Goal: Task Accomplishment & Management: Manage account settings

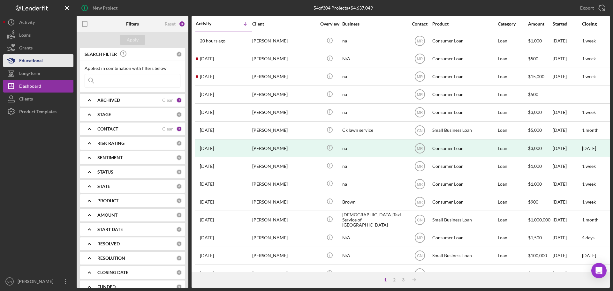
click at [40, 65] on div "Educational" at bounding box center [31, 61] width 24 height 14
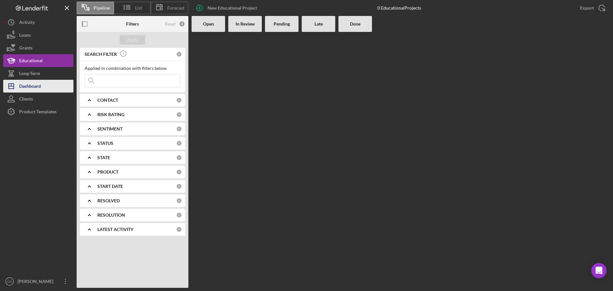
click at [34, 84] on div "Dashboard" at bounding box center [30, 87] width 22 height 14
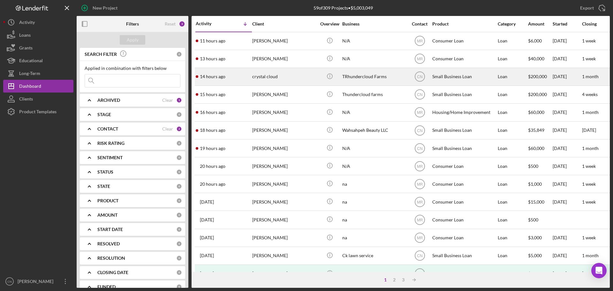
click at [258, 77] on div "crystal cloud" at bounding box center [284, 76] width 64 height 17
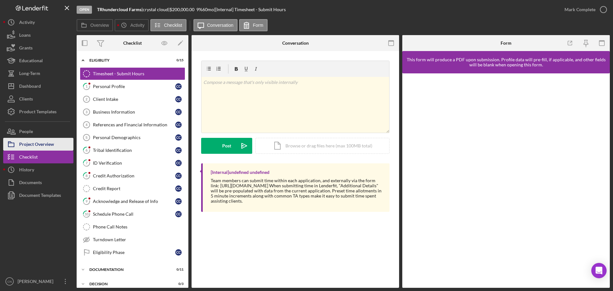
click at [35, 141] on div "Project Overview" at bounding box center [36, 145] width 35 height 14
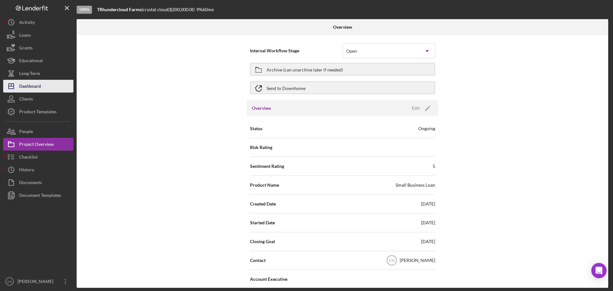
click at [29, 90] on div "Dashboard" at bounding box center [30, 87] width 22 height 14
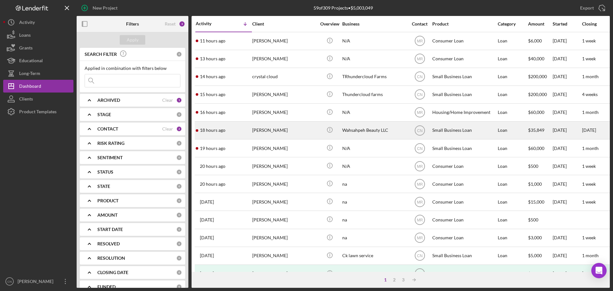
click at [266, 127] on div "[PERSON_NAME]" at bounding box center [284, 130] width 64 height 17
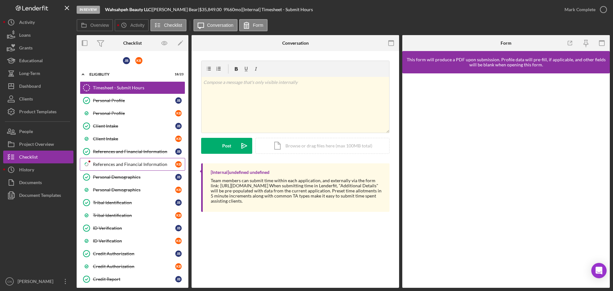
click at [125, 167] on div "References and Financial Information" at bounding box center [134, 164] width 82 height 5
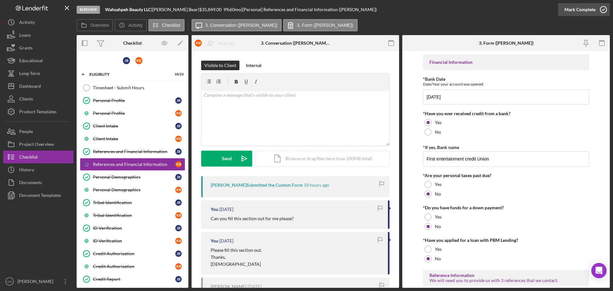
click at [605, 11] on icon "button" at bounding box center [603, 10] width 16 height 16
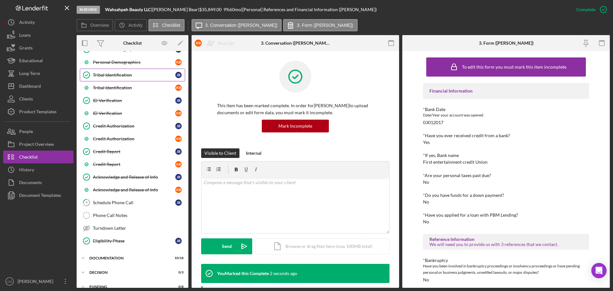
scroll to position [151, 0]
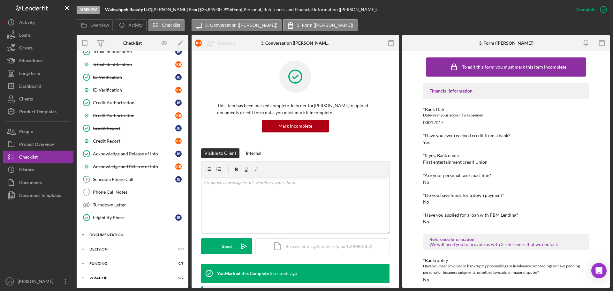
click at [107, 234] on div "Documentation" at bounding box center [134, 235] width 91 height 4
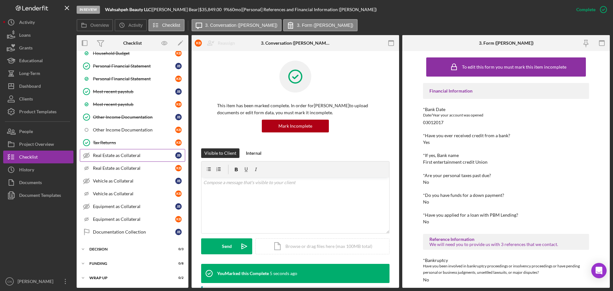
click at [131, 230] on div "Documentation Collection" at bounding box center [134, 231] width 82 height 5
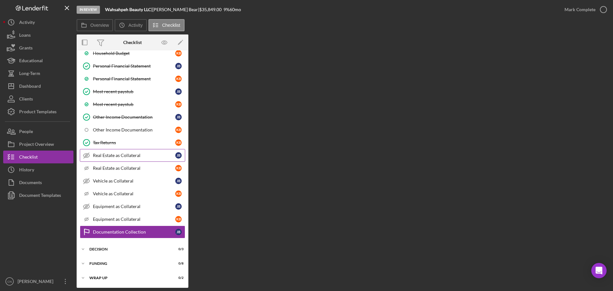
scroll to position [384, 0]
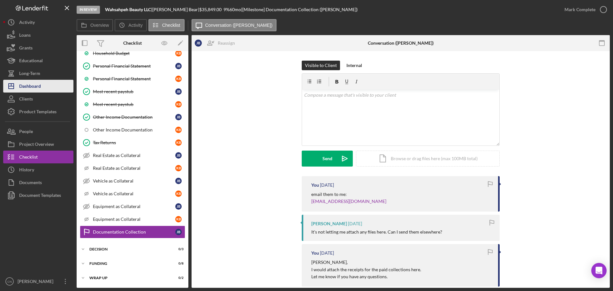
click at [36, 86] on div "Dashboard" at bounding box center [30, 87] width 22 height 14
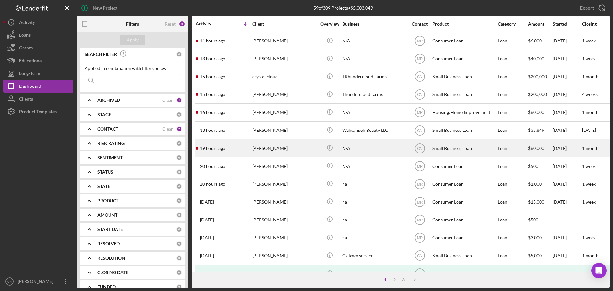
click at [269, 148] on div "[PERSON_NAME]" at bounding box center [284, 148] width 64 height 17
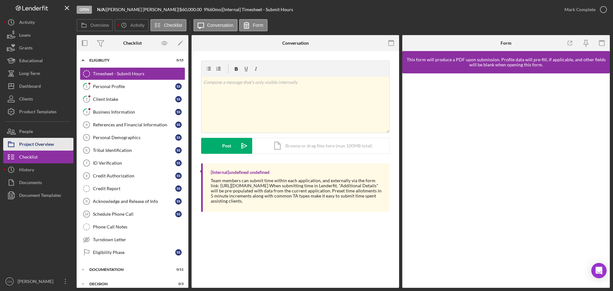
click at [35, 143] on div "Project Overview" at bounding box center [36, 145] width 35 height 14
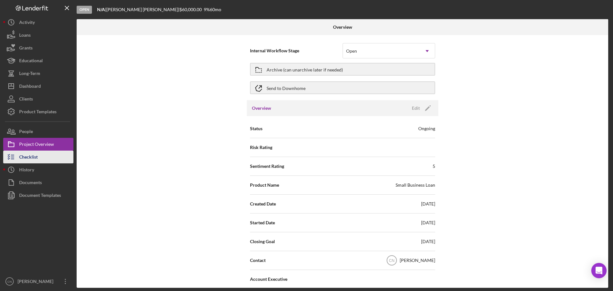
click at [26, 155] on div "Checklist" at bounding box center [28, 158] width 19 height 14
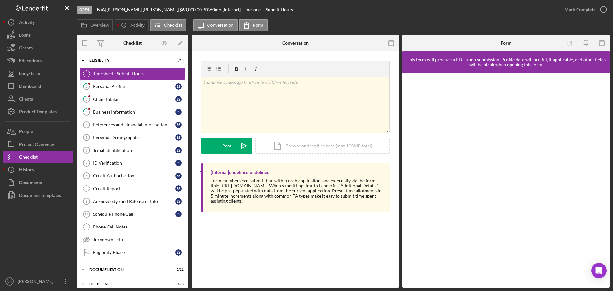
click at [97, 88] on div "Personal Profile" at bounding box center [134, 86] width 82 height 5
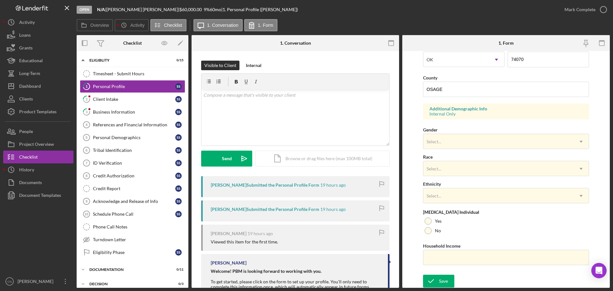
scroll to position [189, 0]
click at [114, 98] on div "Client Intake" at bounding box center [134, 99] width 82 height 5
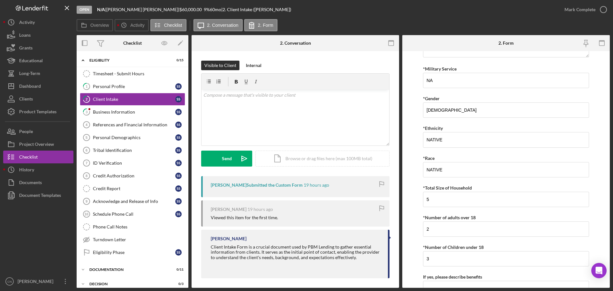
scroll to position [1124, 0]
click at [601, 7] on icon "button" at bounding box center [603, 10] width 16 height 16
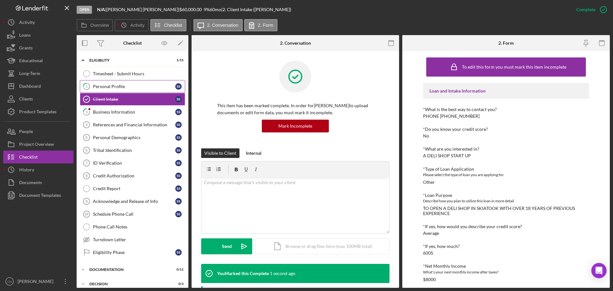
click at [108, 87] on div "Personal Profile" at bounding box center [134, 86] width 82 height 5
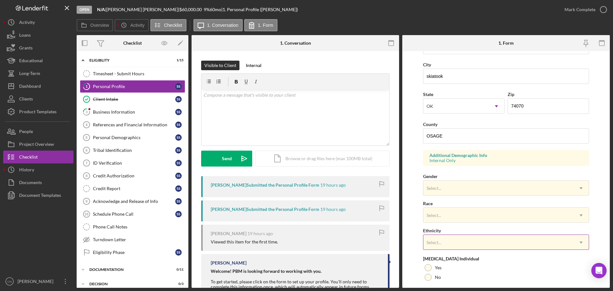
scroll to position [189, 0]
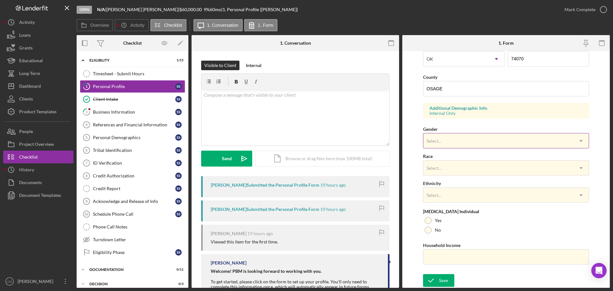
click at [445, 139] on div "Select..." at bounding box center [498, 141] width 150 height 15
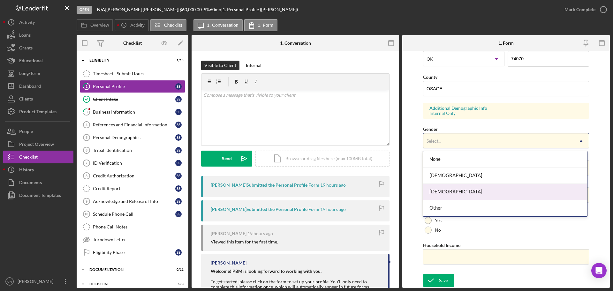
click at [440, 190] on div "[DEMOGRAPHIC_DATA]" at bounding box center [505, 192] width 164 height 16
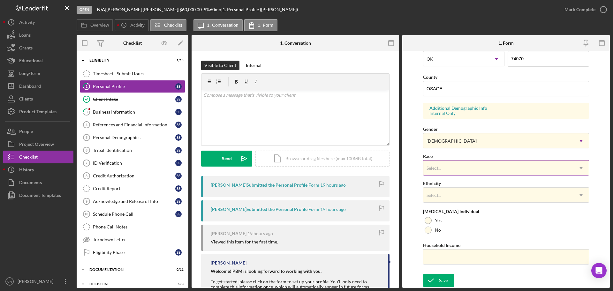
click at [456, 170] on div "Select..." at bounding box center [498, 168] width 150 height 15
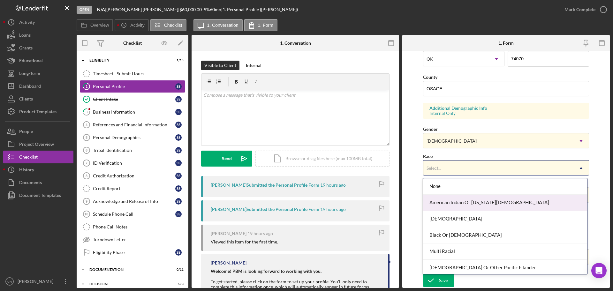
click at [456, 203] on div "American Indian Or [US_STATE][DEMOGRAPHIC_DATA]" at bounding box center [505, 203] width 164 height 16
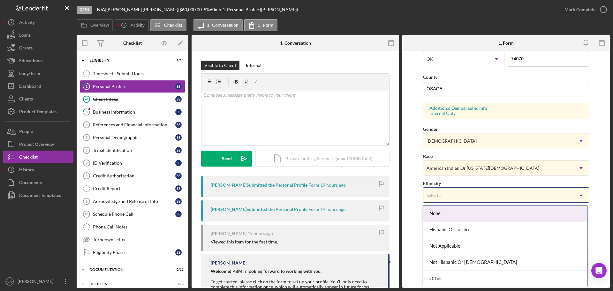
click at [451, 194] on div "Select..." at bounding box center [498, 195] width 150 height 15
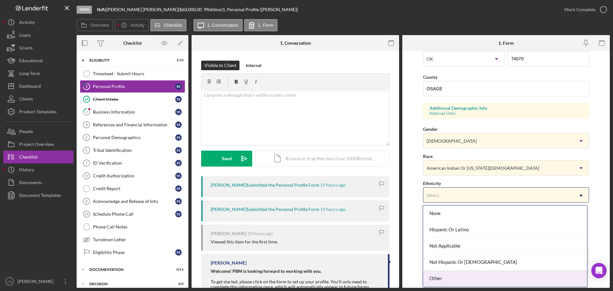
click at [447, 273] on div "Other" at bounding box center [505, 279] width 164 height 16
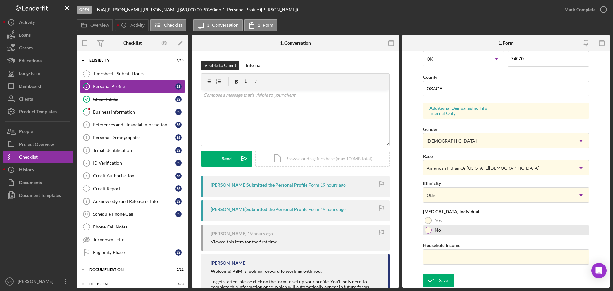
click at [427, 231] on div at bounding box center [427, 230] width 7 height 7
click at [481, 291] on html "Open N/A | [PERSON_NAME] | $60,000.00 9 % 60 mo | 1. Personal Profile ([PERSON_…" at bounding box center [306, 145] width 613 height 291
click at [442, 280] on div "Save" at bounding box center [443, 280] width 9 height 13
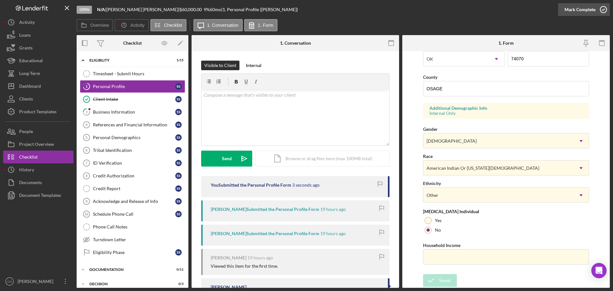
click at [602, 8] on icon "button" at bounding box center [603, 10] width 16 height 16
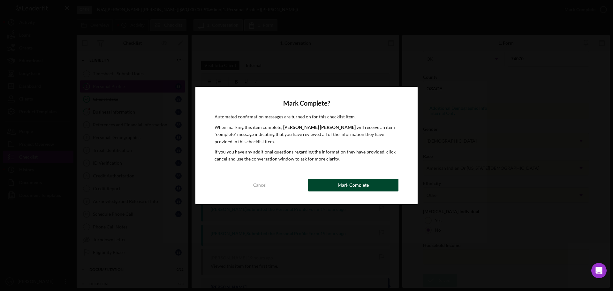
click at [333, 182] on button "Mark Complete" at bounding box center [353, 185] width 90 height 13
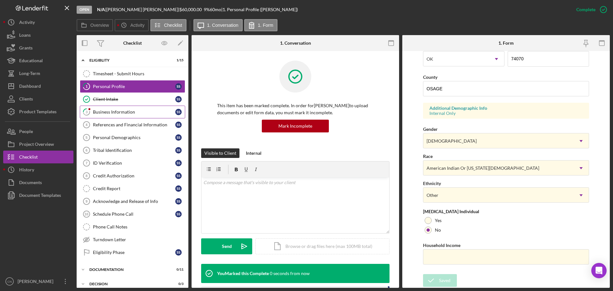
scroll to position [61, 0]
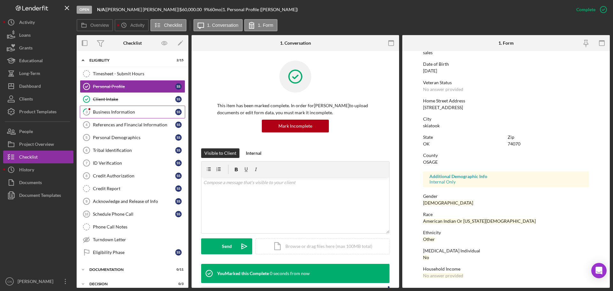
click at [107, 109] on div "Business Information" at bounding box center [134, 111] width 82 height 5
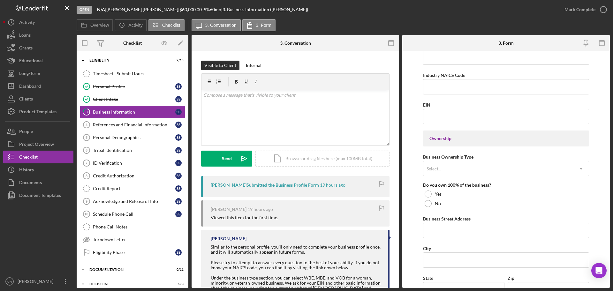
scroll to position [160, 0]
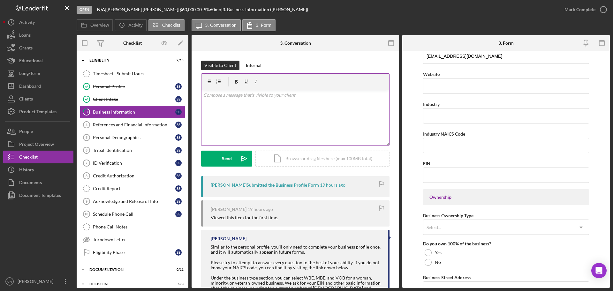
click at [218, 107] on div "v Color teal Color pink Remove color Add row above Add row below Add column bef…" at bounding box center [295, 118] width 188 height 56
click at [221, 152] on button "Send Icon/icon-invite-send" at bounding box center [226, 159] width 51 height 16
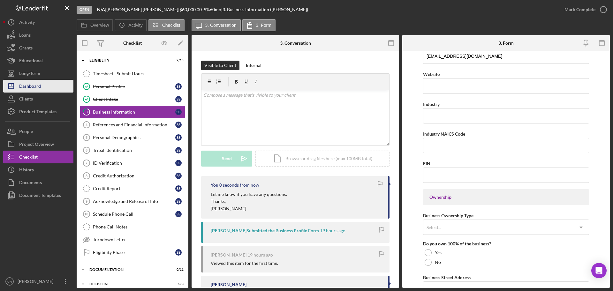
click at [32, 92] on div "Dashboard" at bounding box center [30, 87] width 22 height 14
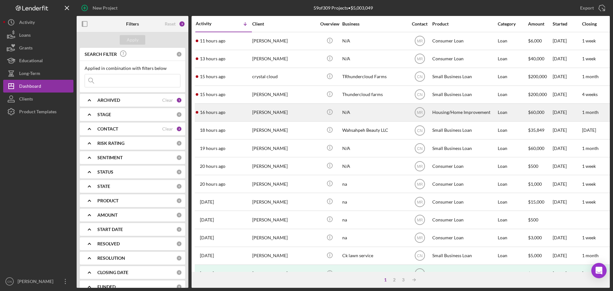
click at [269, 113] on div "[PERSON_NAME]" at bounding box center [284, 112] width 64 height 17
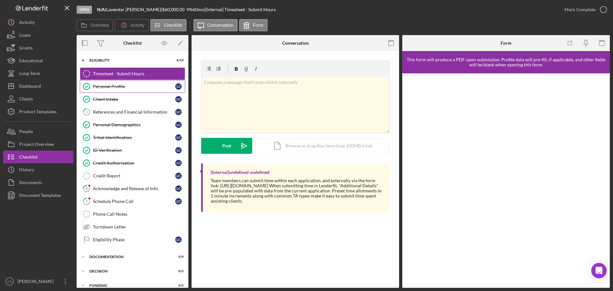
click at [107, 84] on div "Personal Profile" at bounding box center [134, 86] width 82 height 5
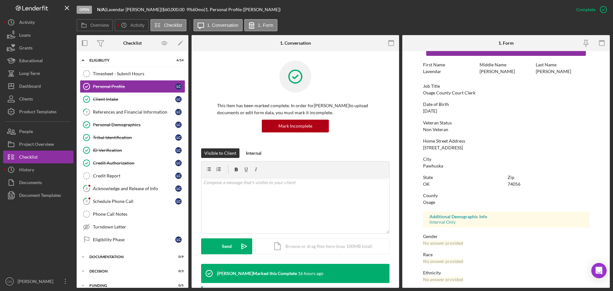
scroll to position [32, 0]
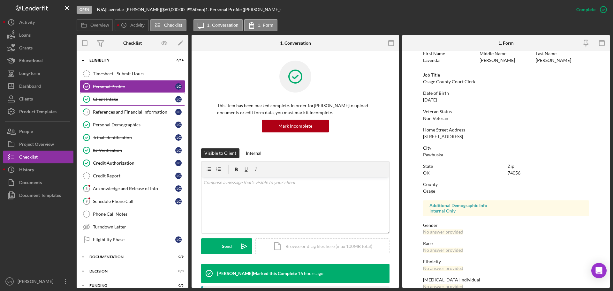
click at [101, 103] on link "Client Intake Client Intake L C" at bounding box center [132, 99] width 105 height 13
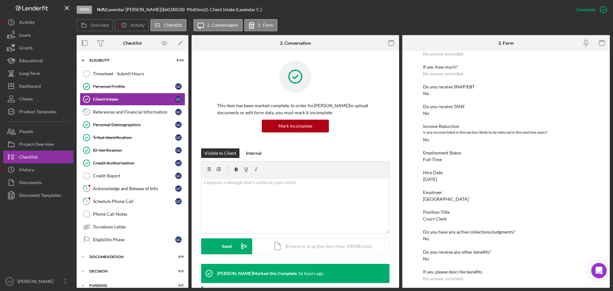
scroll to position [319, 0]
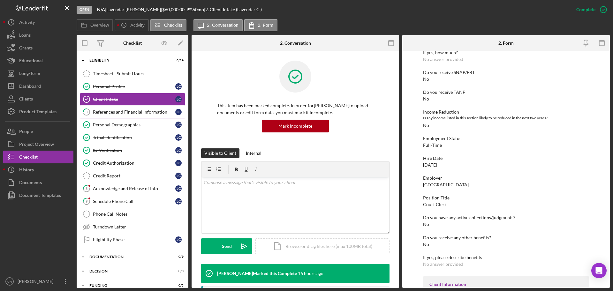
click at [111, 113] on div "References and Financial Information" at bounding box center [134, 111] width 82 height 5
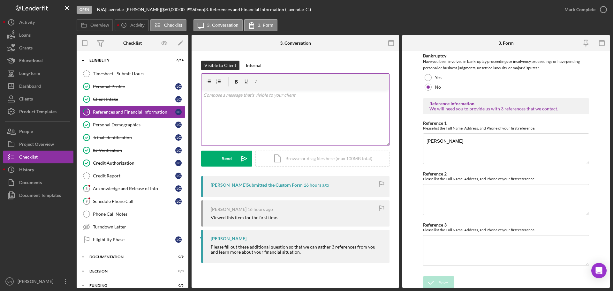
scroll to position [219, 0]
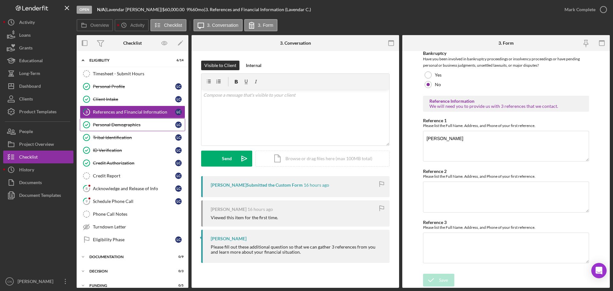
click at [115, 123] on div "Personal Demographics" at bounding box center [134, 124] width 82 height 5
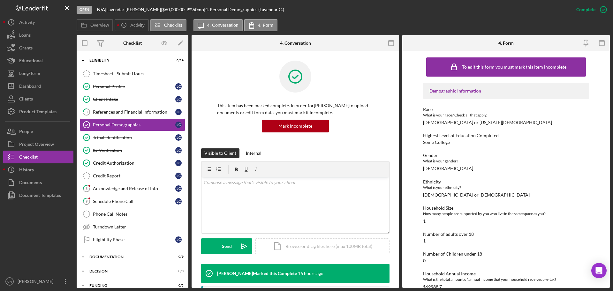
scroll to position [31, 0]
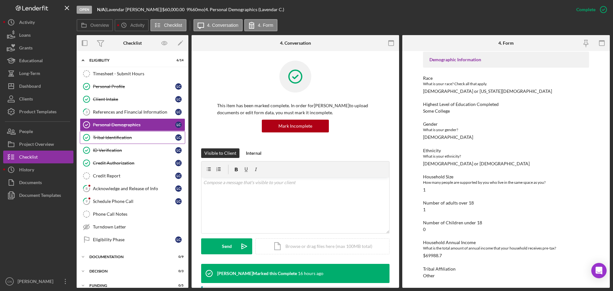
click at [105, 135] on div "Tribal Identification" at bounding box center [134, 137] width 82 height 5
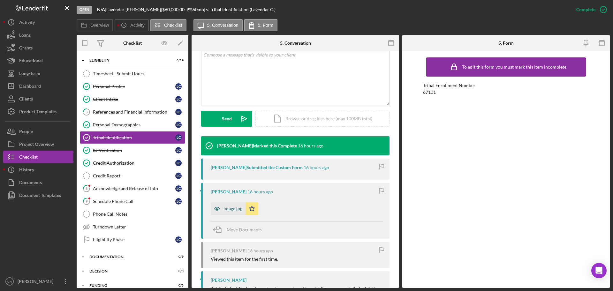
click at [233, 211] on div "image.jpg" at bounding box center [232, 208] width 19 height 5
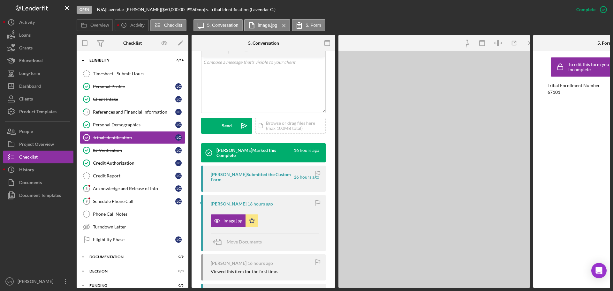
scroll to position [135, 0]
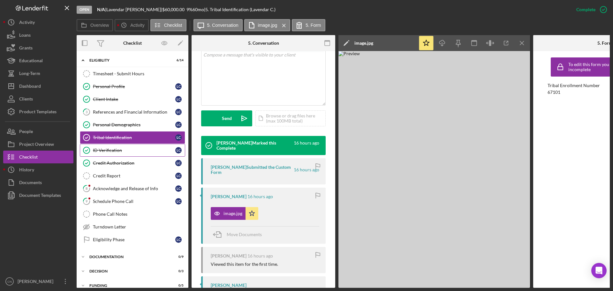
drag, startPoint x: 104, startPoint y: 150, endPoint x: 111, endPoint y: 151, distance: 7.0
click at [103, 151] on div "ID Verification" at bounding box center [134, 150] width 82 height 5
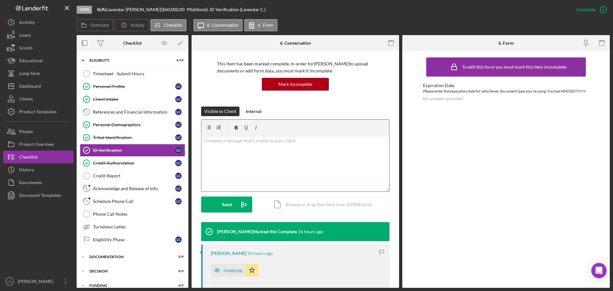
scroll to position [128, 0]
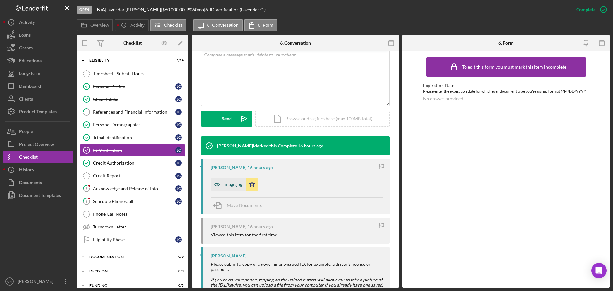
click at [231, 184] on div "image.jpg" at bounding box center [232, 184] width 19 height 5
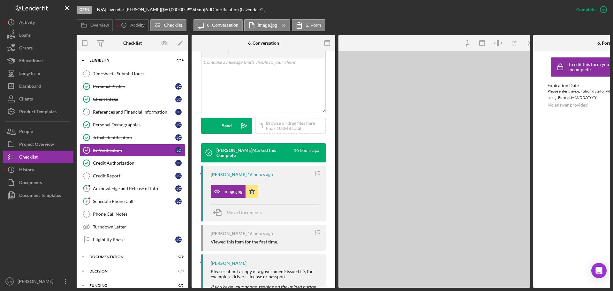
scroll to position [135, 0]
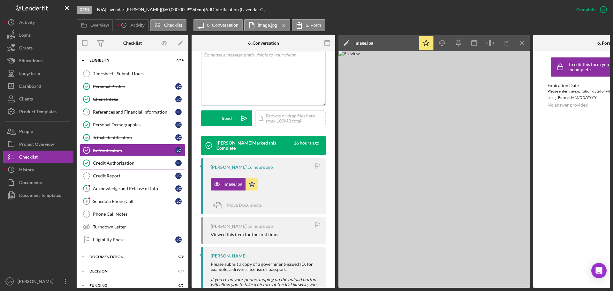
click at [107, 157] on link "Credit Authorization Credit Authorization L C" at bounding box center [132, 163] width 105 height 13
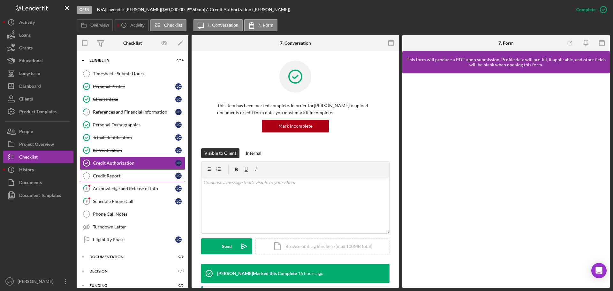
click at [110, 177] on div "Credit Report" at bounding box center [134, 175] width 82 height 5
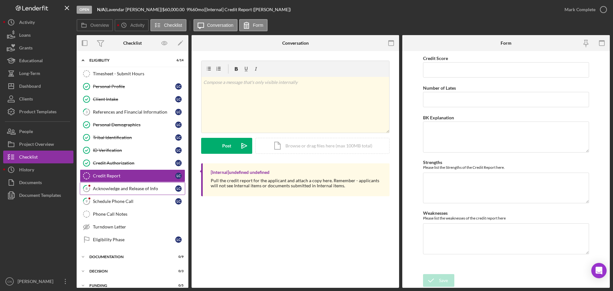
click at [109, 191] on link "8 Acknowledge and Release of Info L C" at bounding box center [132, 188] width 105 height 13
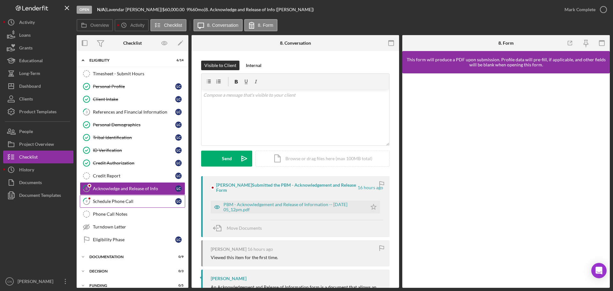
click at [109, 204] on div "Schedule Phone Call" at bounding box center [134, 201] width 82 height 5
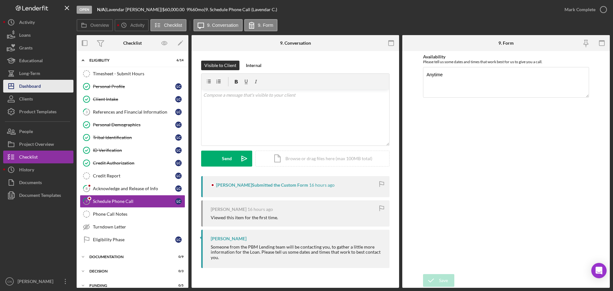
click at [31, 90] on div "Dashboard" at bounding box center [30, 87] width 22 height 14
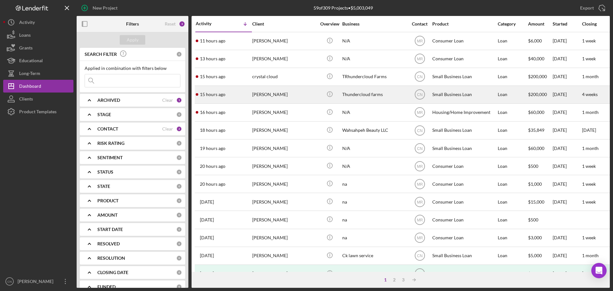
click at [265, 93] on div "[PERSON_NAME]" at bounding box center [284, 94] width 64 height 17
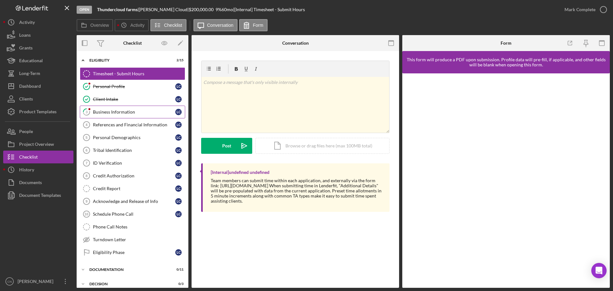
click at [114, 112] on div "Business Information" at bounding box center [134, 111] width 82 height 5
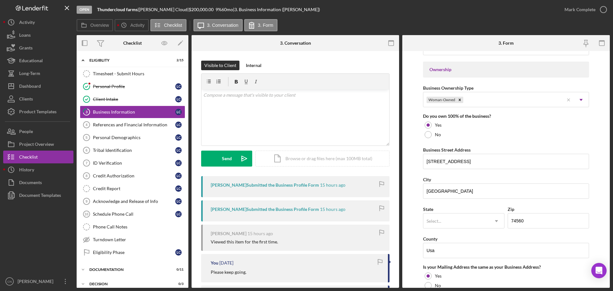
scroll to position [319, 0]
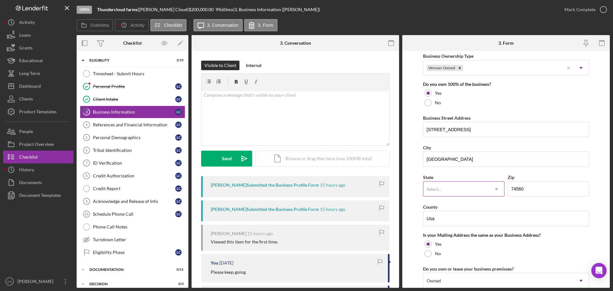
click at [440, 188] on div "Select..." at bounding box center [433, 189] width 15 height 5
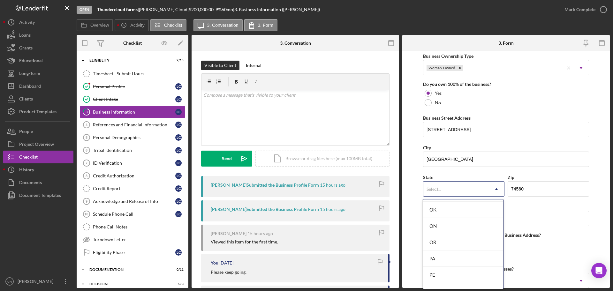
scroll to position [862, 0]
click at [436, 204] on div "OK" at bounding box center [463, 208] width 80 height 16
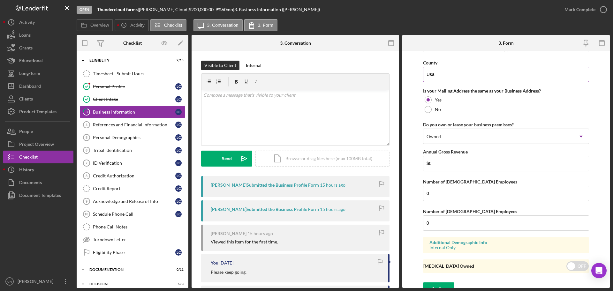
scroll to position [472, 0]
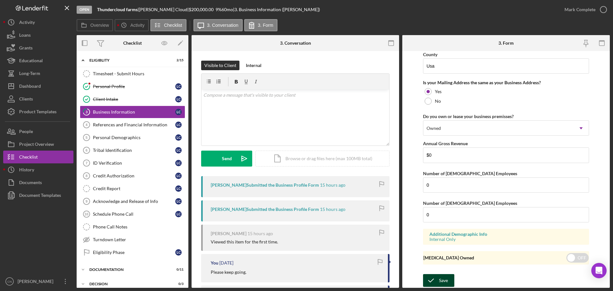
click at [444, 278] on div "Save" at bounding box center [443, 280] width 9 height 13
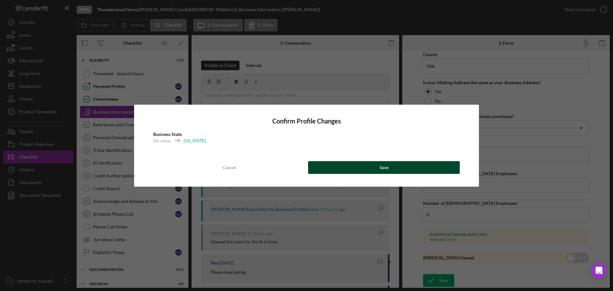
click at [400, 168] on button "Save" at bounding box center [384, 167] width 152 height 13
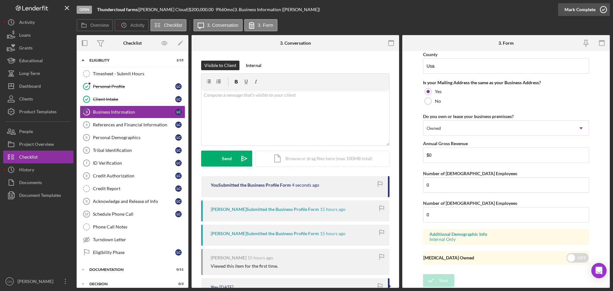
click at [601, 8] on icon "button" at bounding box center [603, 10] width 16 height 16
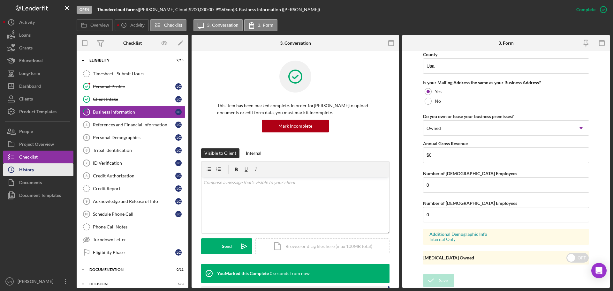
scroll to position [244, 0]
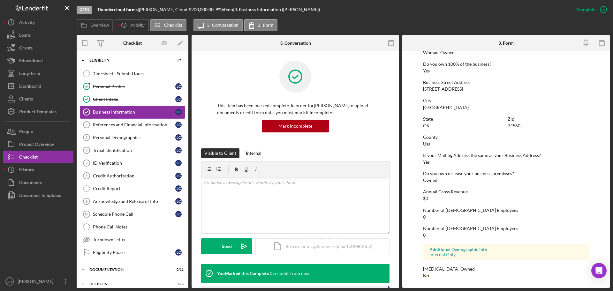
click at [115, 126] on div "References and Financial Information" at bounding box center [134, 124] width 82 height 5
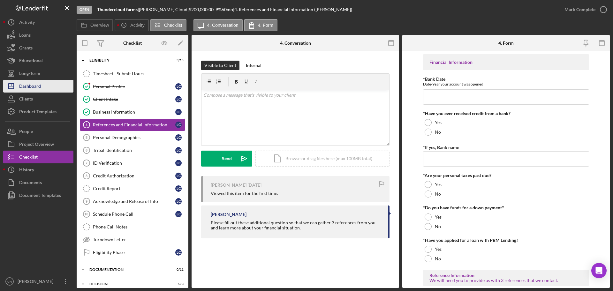
click at [30, 85] on div "Dashboard" at bounding box center [30, 87] width 22 height 14
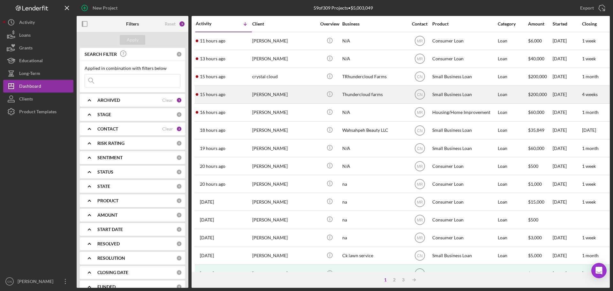
click at [218, 98] on div "15 hours ago [PERSON_NAME]" at bounding box center [224, 94] width 56 height 17
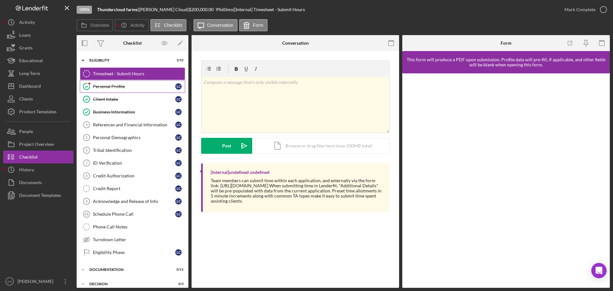
click at [104, 85] on div "Personal Profile" at bounding box center [134, 86] width 82 height 5
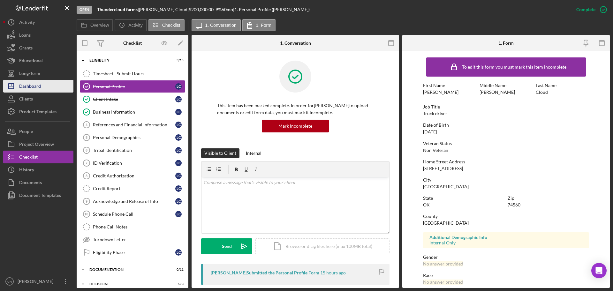
click at [34, 89] on div "Dashboard" at bounding box center [30, 87] width 22 height 14
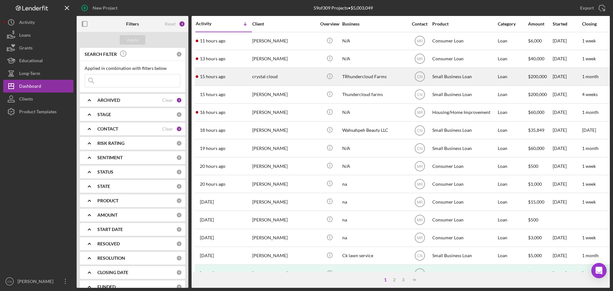
click at [363, 75] on div "TRhundercloud Farms" at bounding box center [374, 76] width 64 height 17
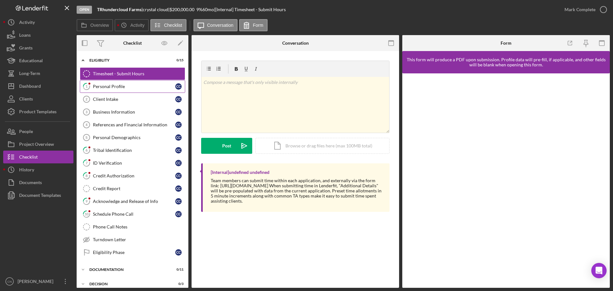
drag, startPoint x: 97, startPoint y: 85, endPoint x: 419, endPoint y: 131, distance: 325.7
click at [133, 88] on div "Personal Profile" at bounding box center [134, 86] width 82 height 5
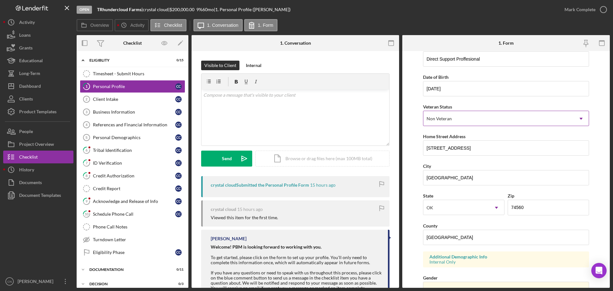
scroll to position [96, 0]
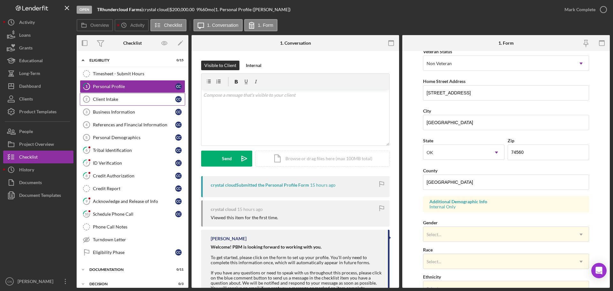
click at [108, 95] on link "Client Intake 2 Client Intake c c" at bounding box center [132, 99] width 105 height 13
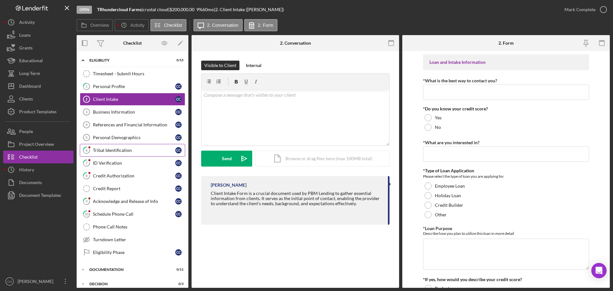
click at [104, 151] on div "Tribal Identification" at bounding box center [134, 150] width 82 height 5
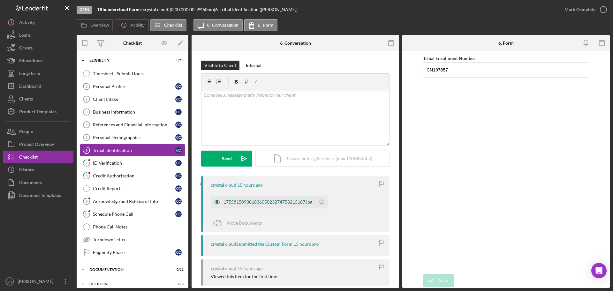
click at [270, 206] on div "17558150938183605023274758215187.jpg" at bounding box center [263, 202] width 105 height 13
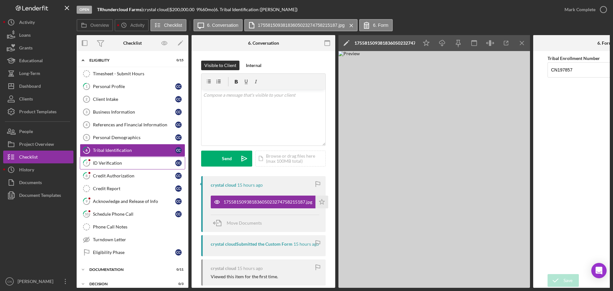
click at [103, 161] on div "ID Verification" at bounding box center [134, 163] width 82 height 5
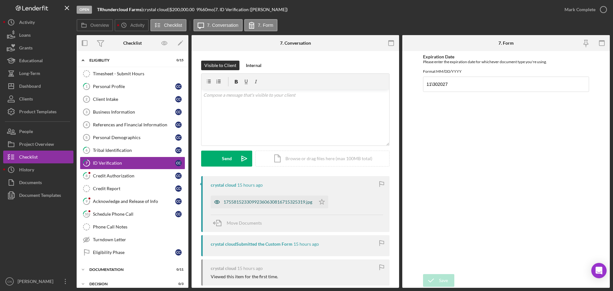
click at [262, 199] on div "17558152330992360630816715325319.jpg" at bounding box center [263, 202] width 105 height 13
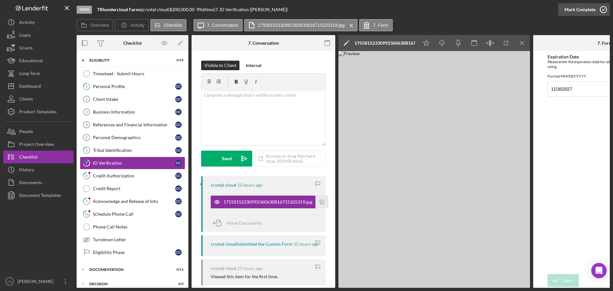
click at [606, 10] on icon "button" at bounding box center [603, 10] width 16 height 16
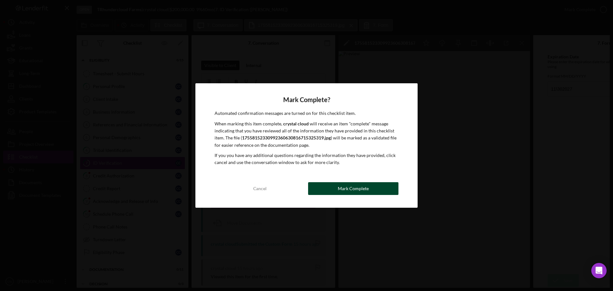
click at [335, 192] on button "Mark Complete" at bounding box center [353, 188] width 90 height 13
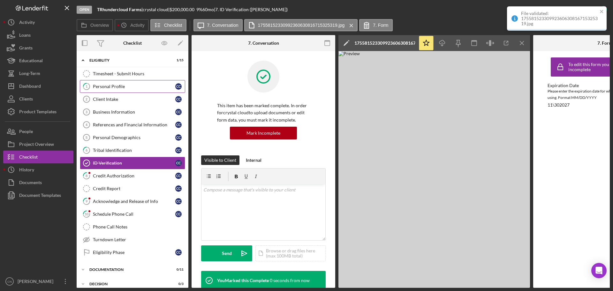
click at [105, 85] on div "Personal Profile" at bounding box center [134, 86] width 82 height 5
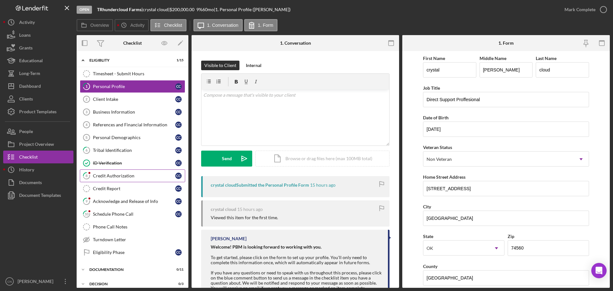
click at [102, 176] on div "Credit Authorization" at bounding box center [134, 175] width 82 height 5
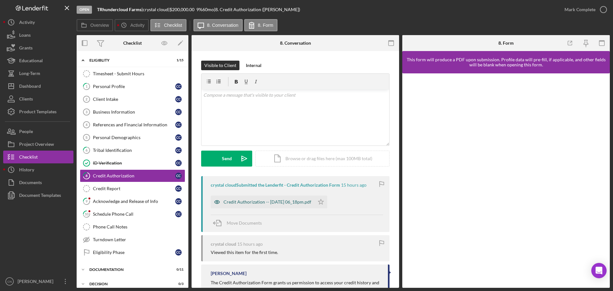
click at [251, 204] on div "Credit Authorization -- [DATE] 06_18pm.pdf" at bounding box center [267, 201] width 88 height 5
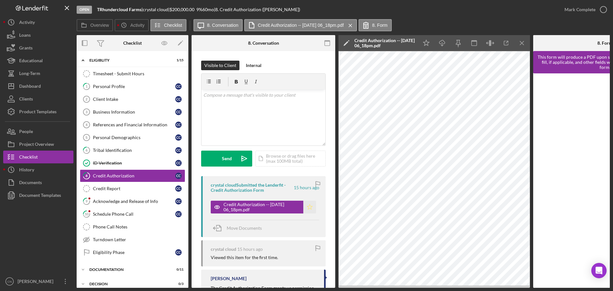
click at [305, 207] on icon "Icon/Star" at bounding box center [309, 207] width 13 height 13
click at [604, 8] on icon "button" at bounding box center [603, 10] width 16 height 16
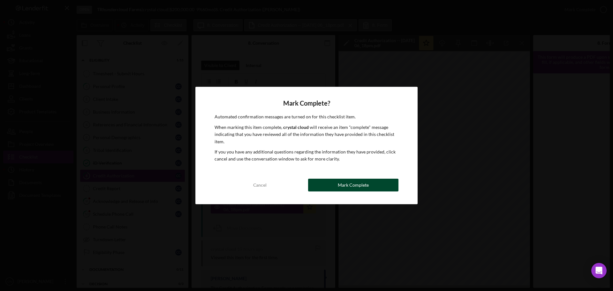
click at [377, 187] on button "Mark Complete" at bounding box center [353, 185] width 90 height 13
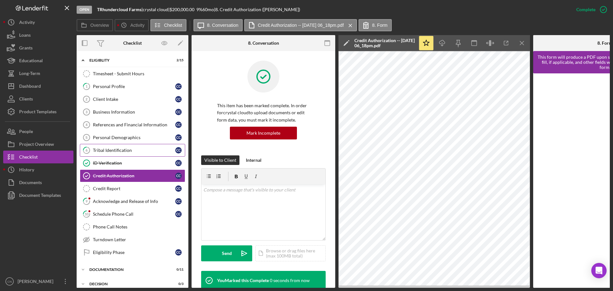
click at [108, 151] on div "Tribal Identification" at bounding box center [134, 150] width 82 height 5
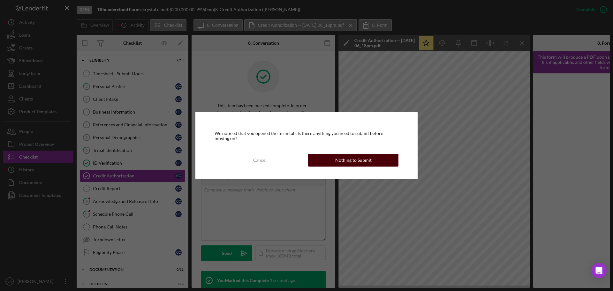
click at [346, 159] on div "Nothing to Submit" at bounding box center [353, 160] width 36 height 13
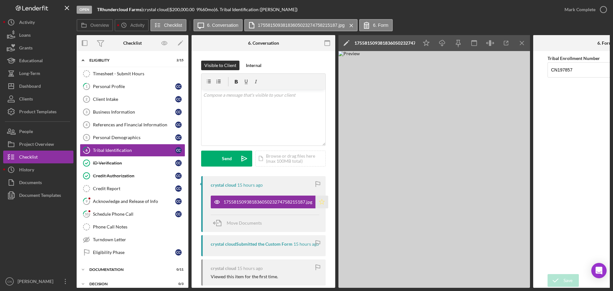
click at [322, 204] on polygon "button" at bounding box center [321, 201] width 5 height 5
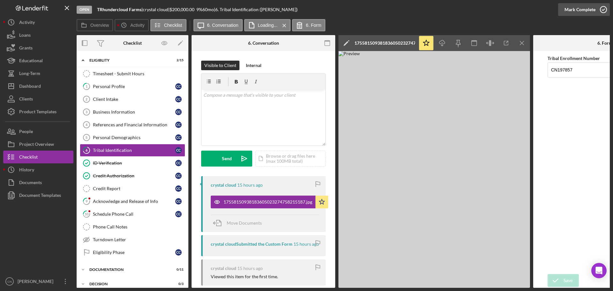
click at [601, 11] on icon "button" at bounding box center [603, 10] width 16 height 16
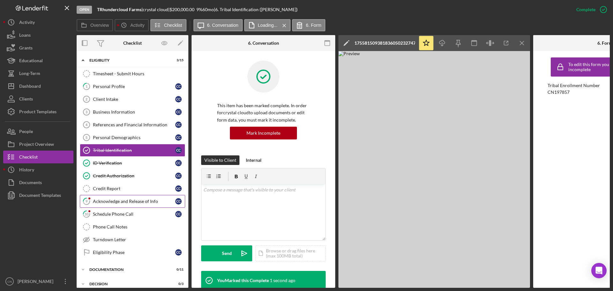
click at [109, 200] on div "Acknowledge and Release of Info" at bounding box center [134, 201] width 82 height 5
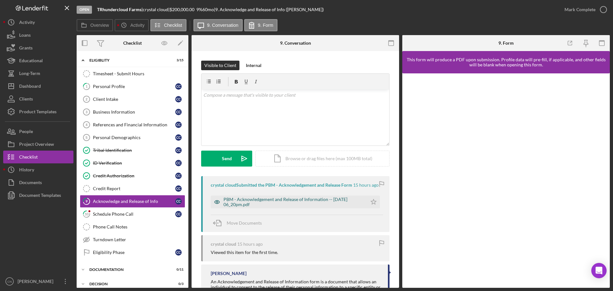
click at [294, 198] on div "PBM - Acknowledgement and Release of Information -- [DATE] 06_20pm.pdf" at bounding box center [293, 202] width 140 height 10
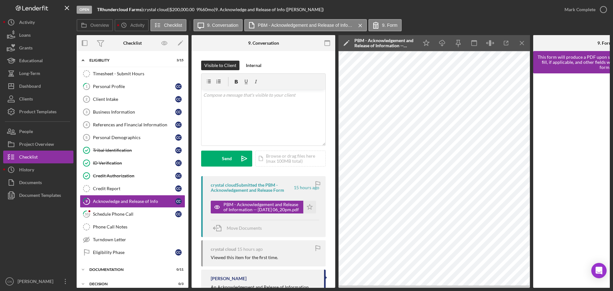
click at [305, 221] on div "Move Documents" at bounding box center [265, 228] width 108 height 17
click at [309, 206] on icon "Icon/Star" at bounding box center [309, 207] width 13 height 13
click at [604, 9] on icon "button" at bounding box center [603, 10] width 16 height 16
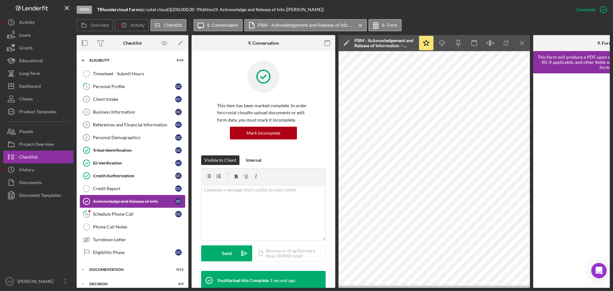
click at [109, 205] on link "Acknowledge and Release of Info Acknowledge and Release of Info c c" at bounding box center [132, 201] width 105 height 13
click at [113, 212] on div "Schedule Phone Call" at bounding box center [134, 214] width 82 height 5
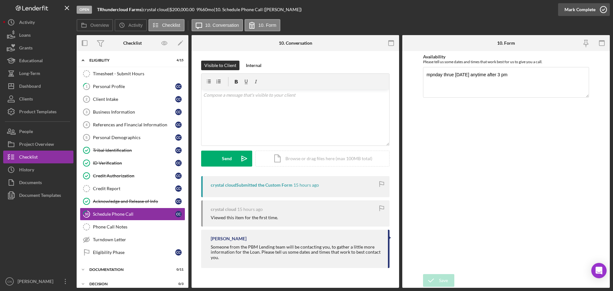
click at [604, 9] on icon "button" at bounding box center [603, 10] width 16 height 16
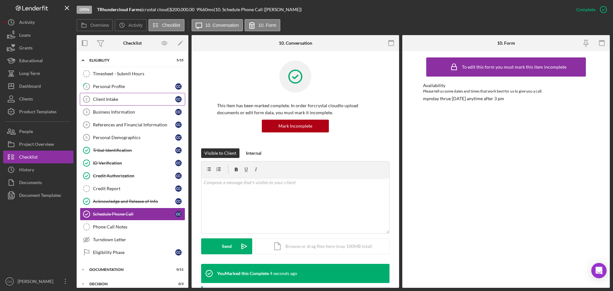
click at [103, 99] on div "Client Intake" at bounding box center [134, 99] width 82 height 5
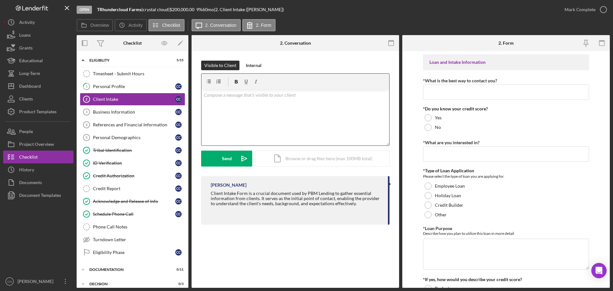
click at [249, 99] on div "v Color teal Color pink Remove color Add row above Add row below Add column bef…" at bounding box center [295, 118] width 188 height 56
click at [221, 156] on button "Send Icon/icon-invite-send" at bounding box center [226, 159] width 51 height 16
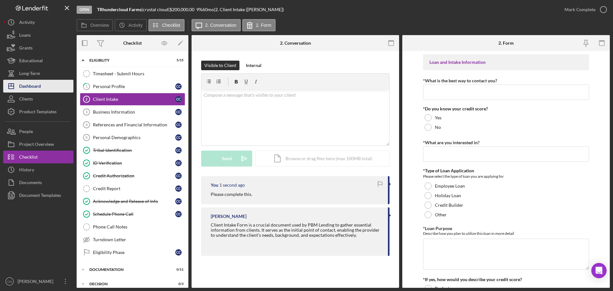
click at [34, 89] on div "Dashboard" at bounding box center [30, 87] width 22 height 14
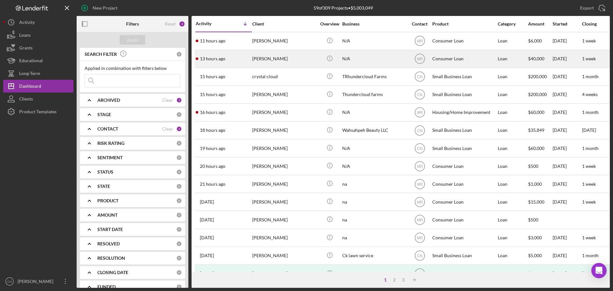
click at [269, 56] on div "[PERSON_NAME]" at bounding box center [284, 58] width 64 height 17
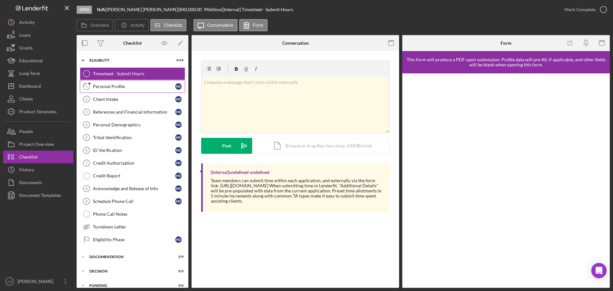
click at [98, 85] on div "Personal Profile" at bounding box center [134, 86] width 82 height 5
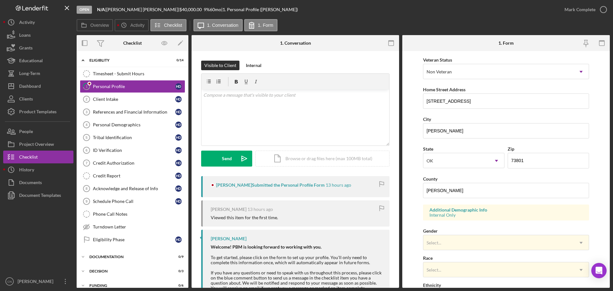
scroll to position [96, 0]
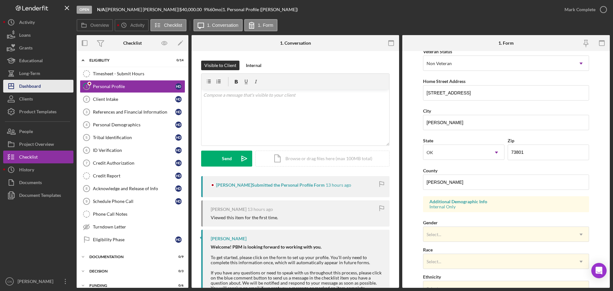
click at [41, 89] on div "Dashboard" at bounding box center [30, 87] width 22 height 14
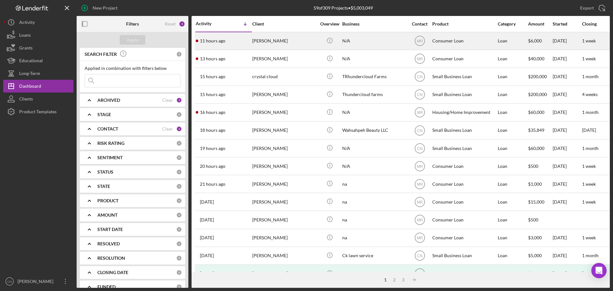
click at [264, 41] on div "[PERSON_NAME]" at bounding box center [284, 41] width 64 height 17
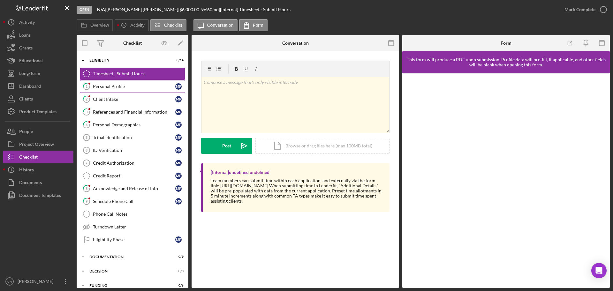
click at [108, 87] on div "Personal Profile" at bounding box center [134, 86] width 82 height 5
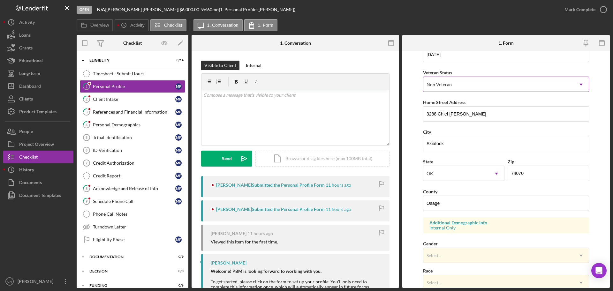
scroll to position [96, 0]
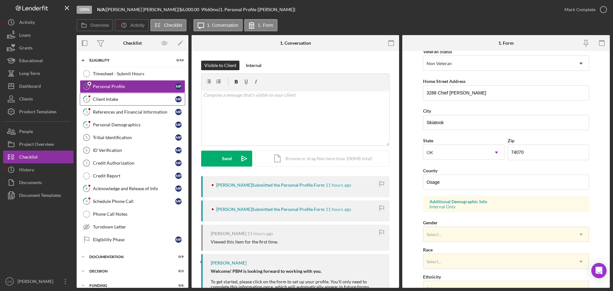
click at [108, 97] on div "Client Intake" at bounding box center [134, 99] width 82 height 5
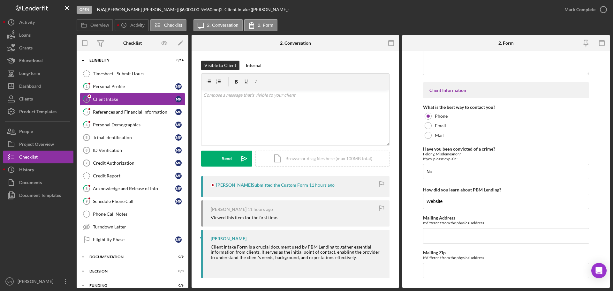
scroll to position [893, 0]
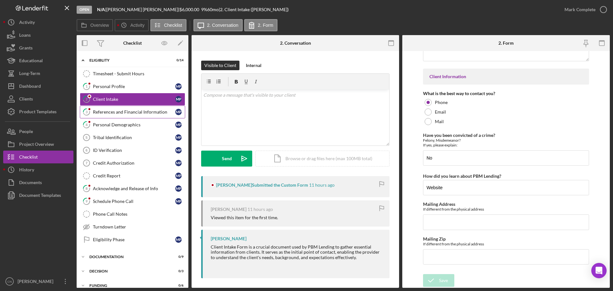
click at [116, 112] on div "References and Financial Information" at bounding box center [134, 111] width 82 height 5
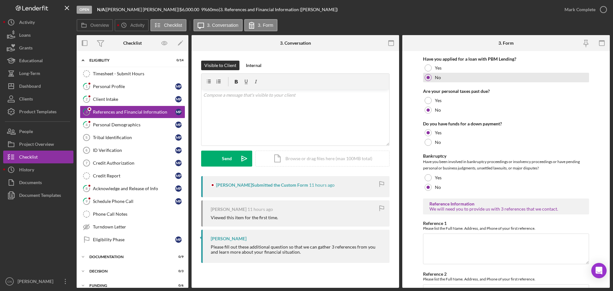
scroll to position [128, 0]
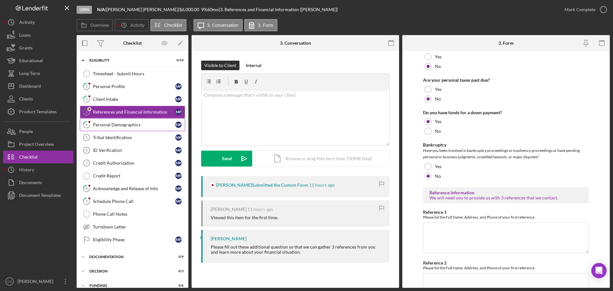
click at [120, 125] on div "Personal Demographics" at bounding box center [134, 124] width 82 height 5
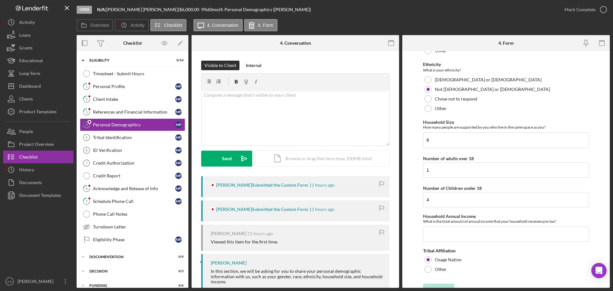
scroll to position [286, 0]
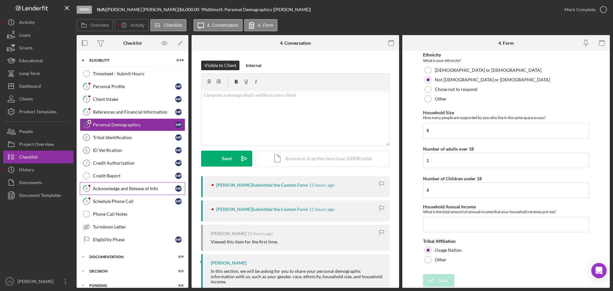
click at [106, 188] on div "Acknowledge and Release of Info" at bounding box center [134, 188] width 82 height 5
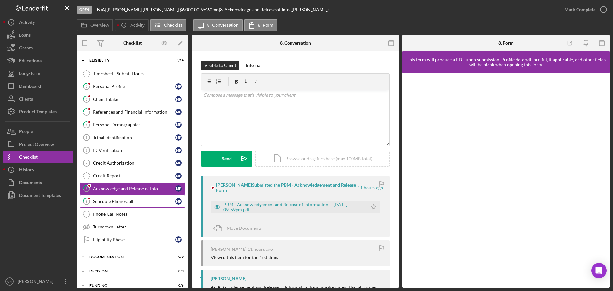
click at [128, 201] on div "Schedule Phone Call" at bounding box center [134, 201] width 82 height 5
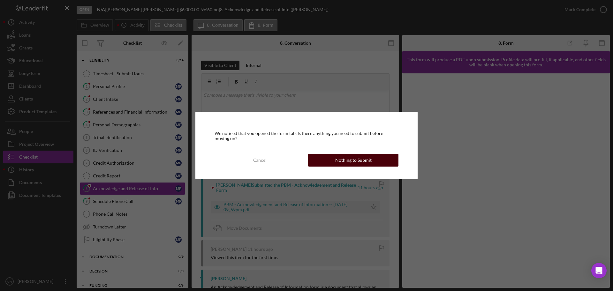
click at [348, 160] on div "Nothing to Submit" at bounding box center [353, 160] width 36 height 13
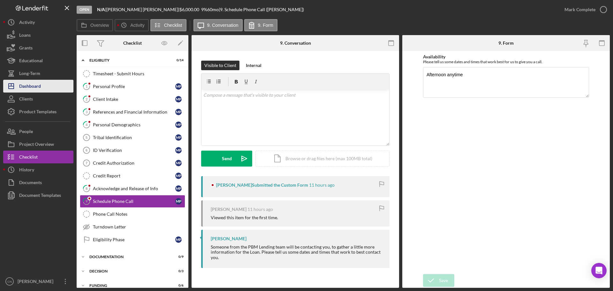
drag, startPoint x: 41, startPoint y: 88, endPoint x: 68, endPoint y: 88, distance: 27.1
click at [41, 87] on button "Icon/Dashboard Dashboard" at bounding box center [38, 86] width 70 height 13
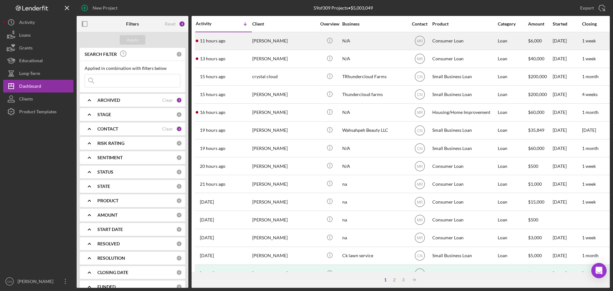
click at [257, 39] on div "[PERSON_NAME]" at bounding box center [284, 41] width 64 height 17
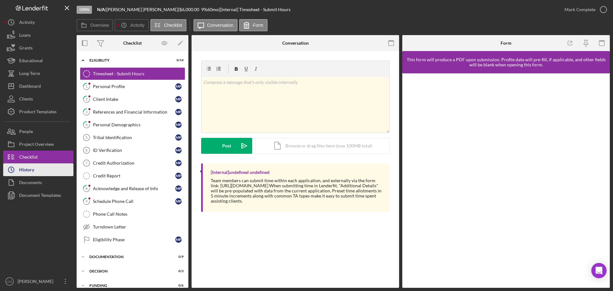
click at [23, 173] on div "History" at bounding box center [26, 170] width 15 height 14
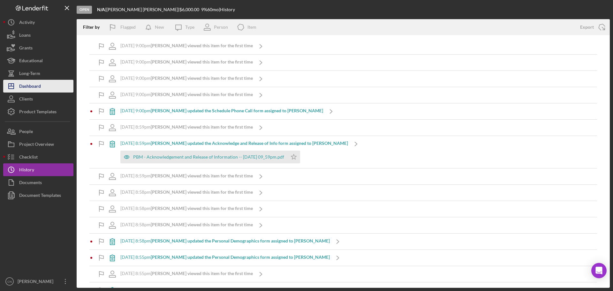
click at [34, 89] on div "Dashboard" at bounding box center [30, 87] width 22 height 14
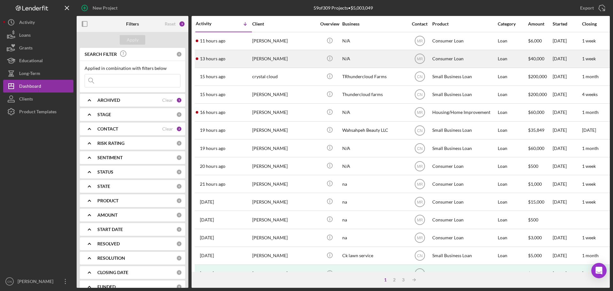
click at [208, 56] on time "13 hours ago" at bounding box center [213, 58] width 26 height 5
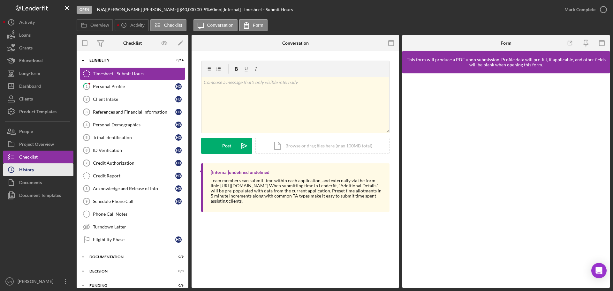
click at [29, 169] on div "History" at bounding box center [26, 170] width 15 height 14
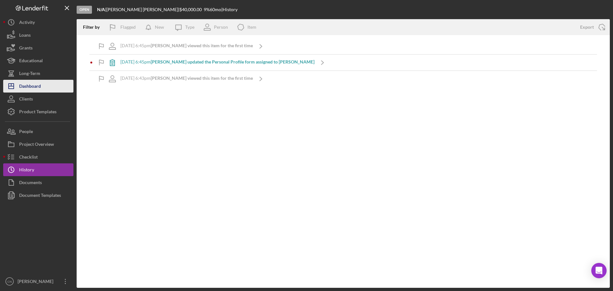
click at [35, 85] on div "Dashboard" at bounding box center [30, 87] width 22 height 14
